Goal: Register for event/course

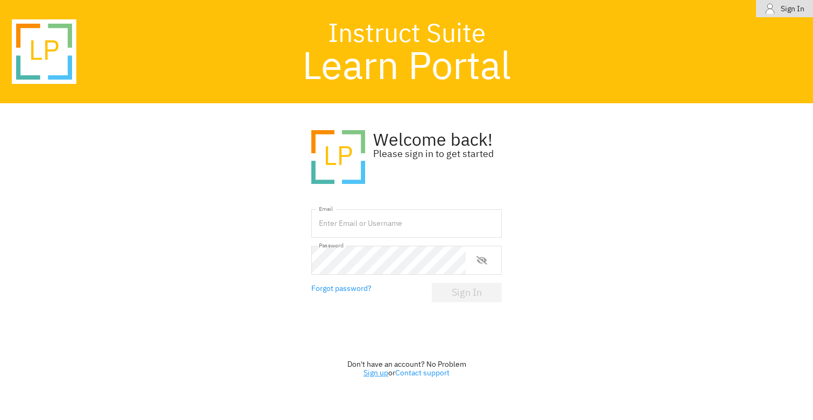
click at [379, 371] on link "Sign up" at bounding box center [376, 373] width 25 height 10
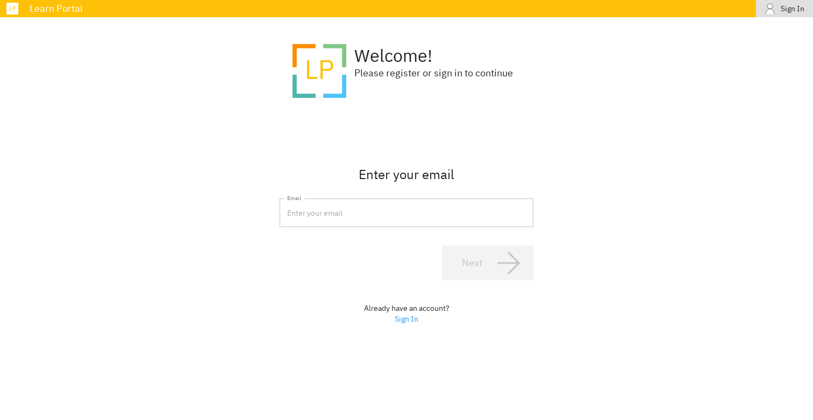
click at [376, 222] on input "email" at bounding box center [407, 213] width 254 height 29
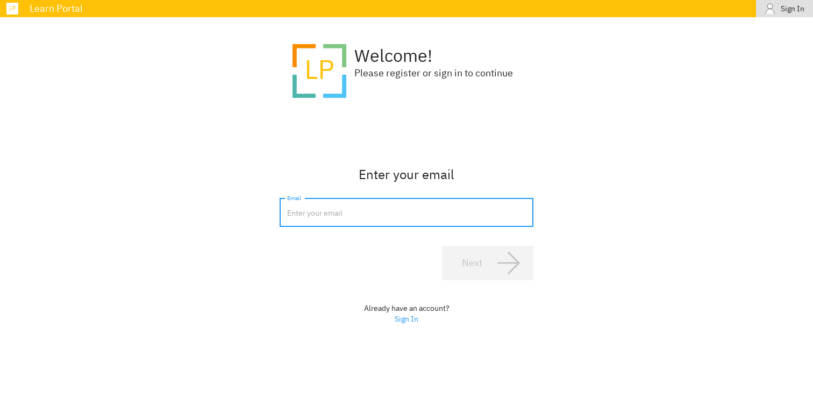
type input "[EMAIL_ADDRESS][DOMAIN_NAME]"
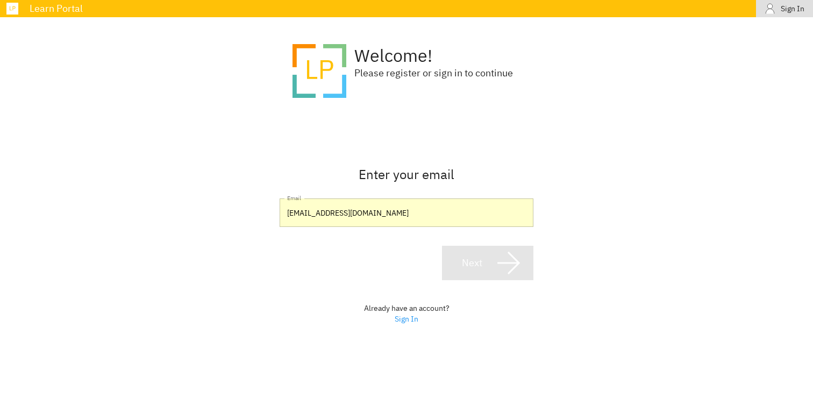
click at [486, 251] on span "Next" at bounding box center [488, 263] width 68 height 26
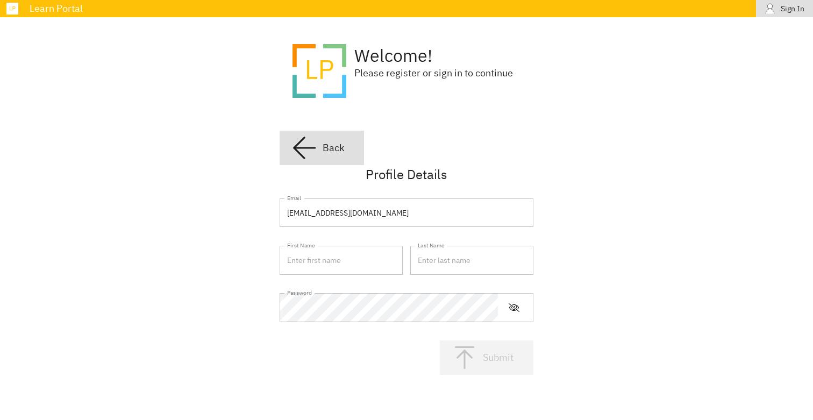
click at [366, 259] on input "text" at bounding box center [341, 260] width 123 height 29
type input "Tarek"
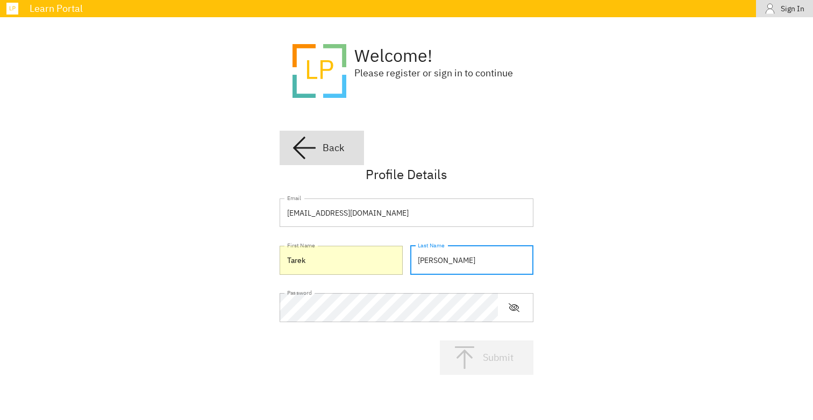
type input "[PERSON_NAME]"
click at [444, 355] on button "Submit" at bounding box center [487, 358] width 94 height 34
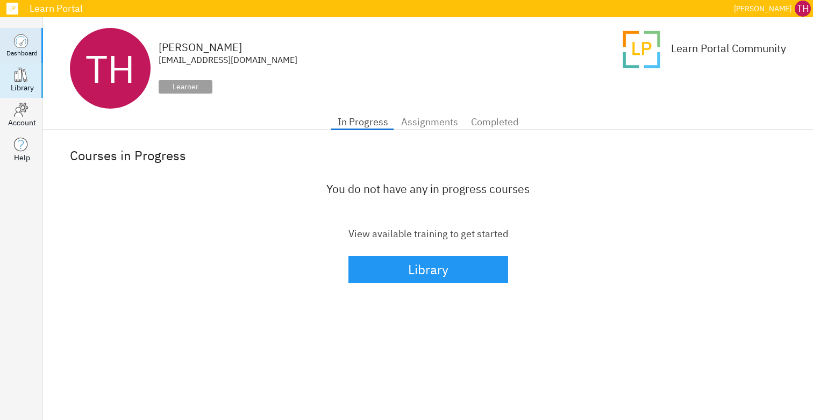
click at [20, 88] on div "Library" at bounding box center [22, 87] width 23 height 11
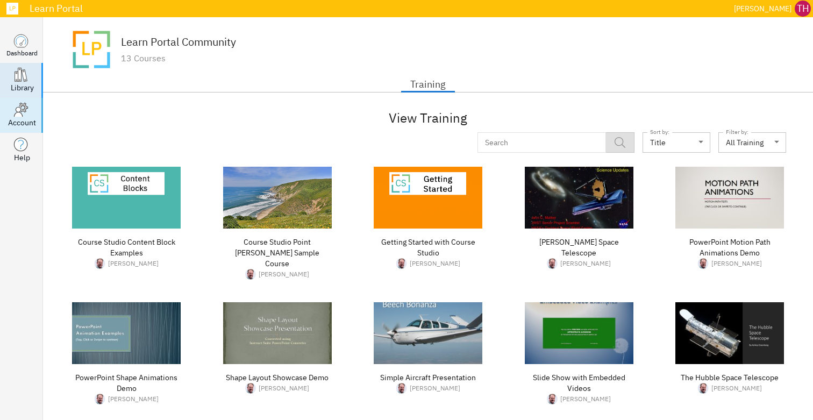
click at [19, 114] on icon at bounding box center [18, 113] width 8 height 10
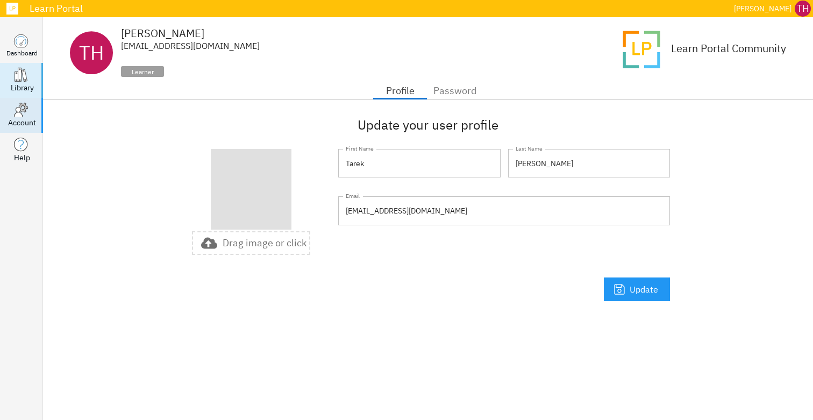
click at [16, 78] on icon at bounding box center [16, 77] width 3 height 10
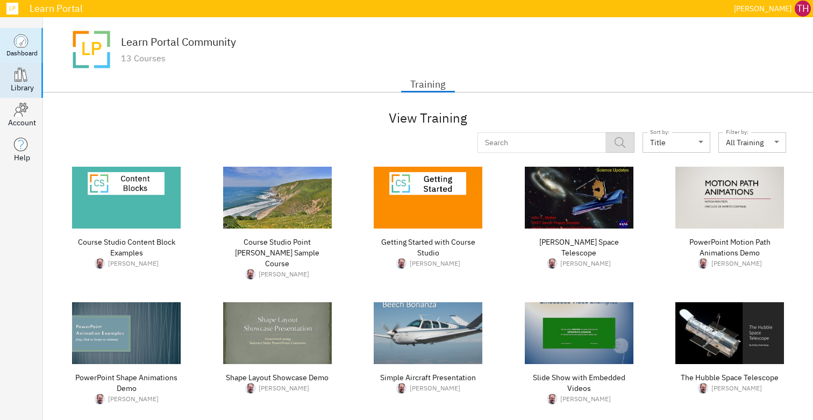
click at [27, 46] on icon ".dashboard_svg__st0{fill:#fff;stroke:#383838;stroke-miterlimit:5}" at bounding box center [20, 40] width 15 height 15
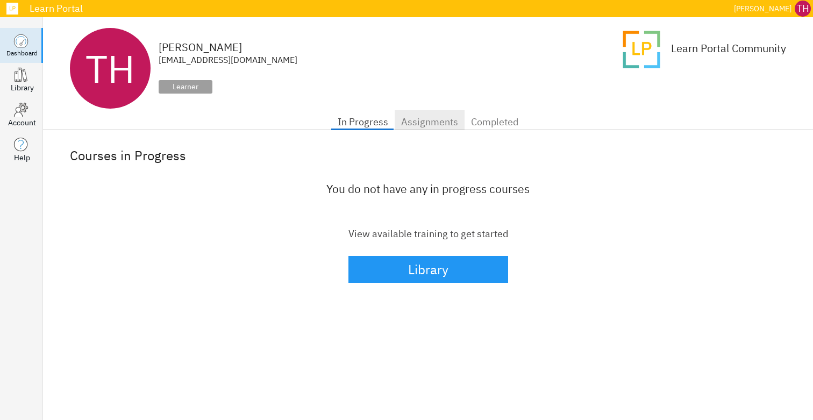
click at [419, 119] on span "Assignments" at bounding box center [429, 122] width 57 height 17
click at [497, 119] on span "Completed" at bounding box center [494, 122] width 47 height 17
click at [383, 122] on span "In Progress" at bounding box center [363, 122] width 51 height 17
click at [22, 112] on icon at bounding box center [20, 109] width 15 height 15
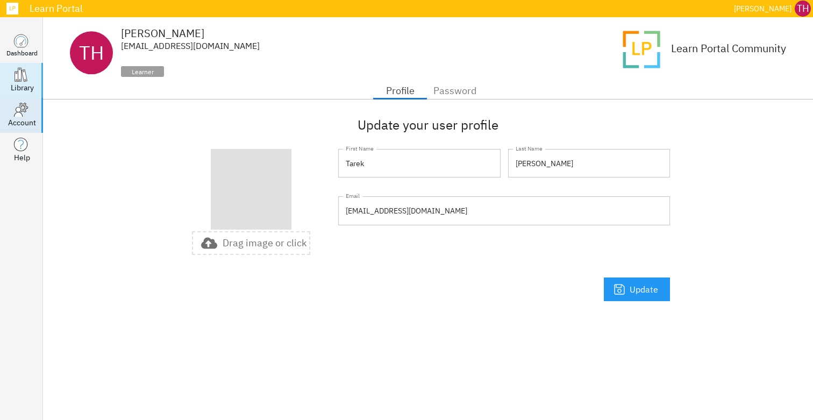
click at [25, 84] on div "Library" at bounding box center [22, 87] width 23 height 11
